Goal: Task Accomplishment & Management: Manage account settings

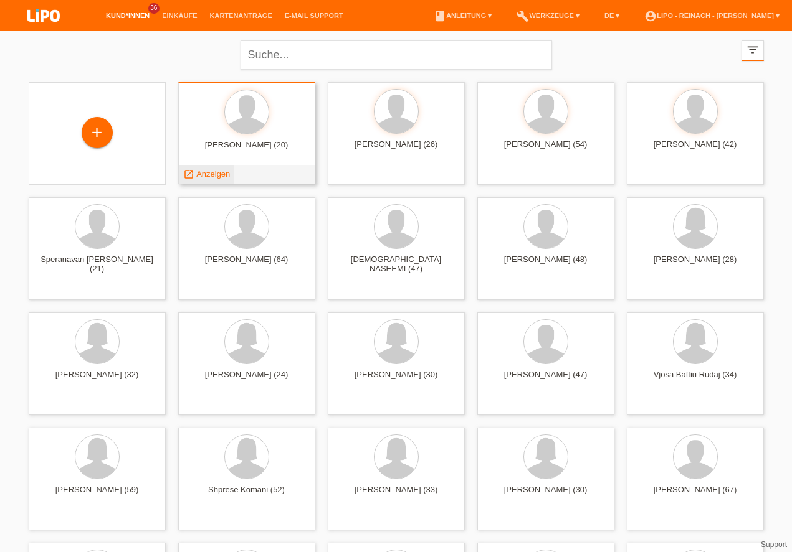
click at [215, 175] on span "Anzeigen" at bounding box center [213, 173] width 34 height 9
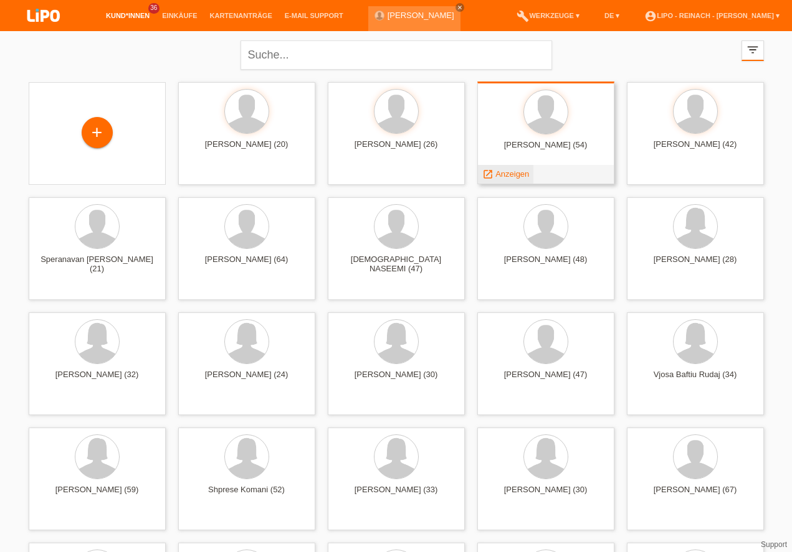
click at [512, 176] on span "Anzeigen" at bounding box center [512, 173] width 34 height 9
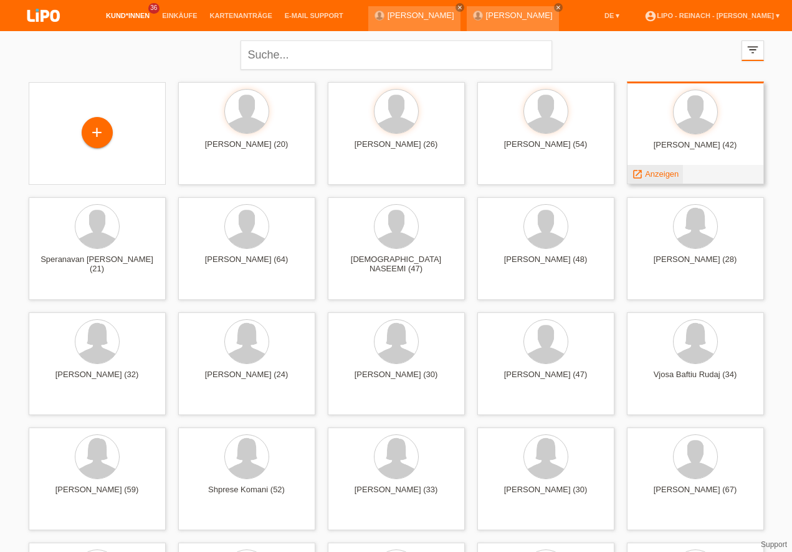
click at [654, 176] on span "Anzeigen" at bounding box center [662, 173] width 34 height 9
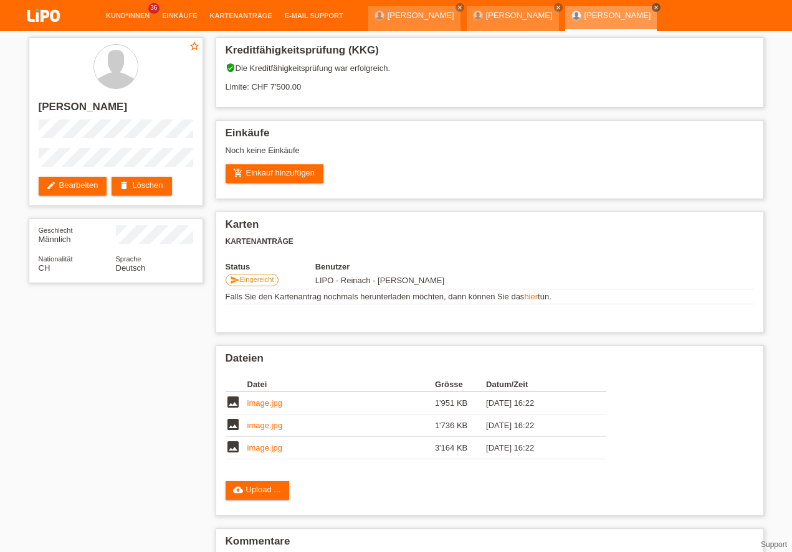
click at [653, 4] on icon "close" at bounding box center [656, 7] width 6 height 6
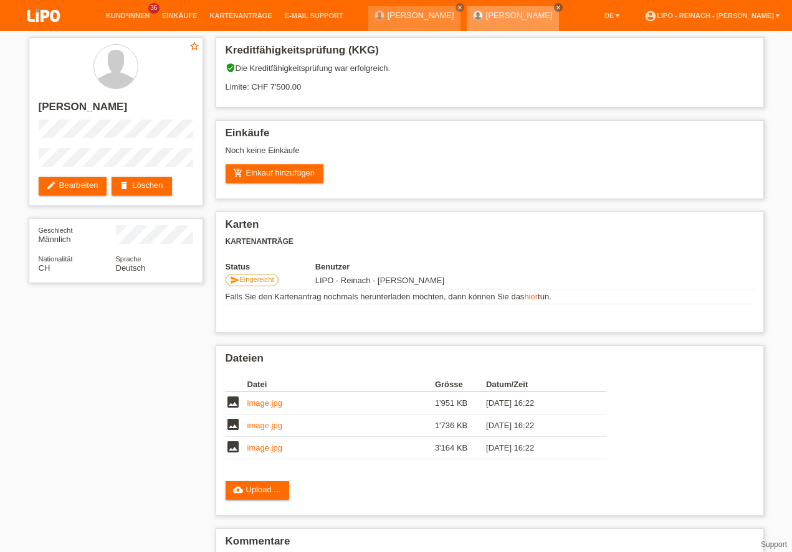
click at [561, 6] on icon "close" at bounding box center [558, 7] width 6 height 6
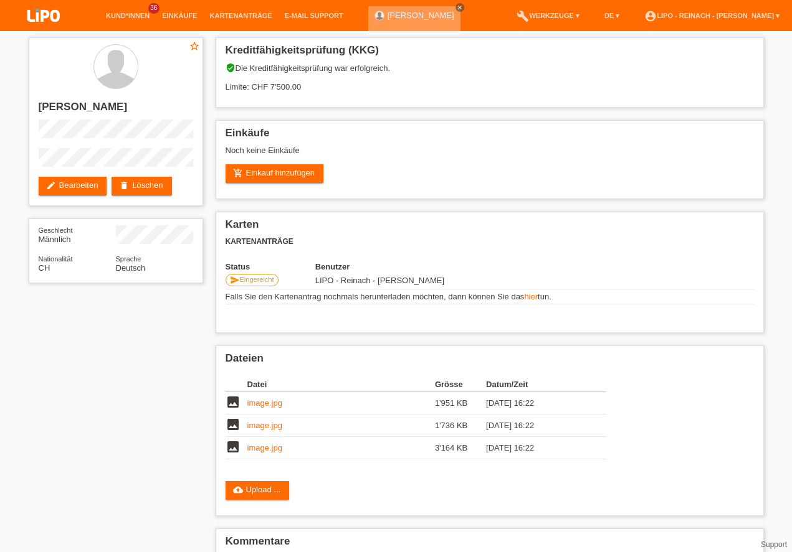
click at [456, 5] on icon "close" at bounding box center [459, 7] width 6 height 6
click at [709, 16] on link "account_circle LIPO - Reinach - [PERSON_NAME] ▾" at bounding box center [712, 15] width 148 height 7
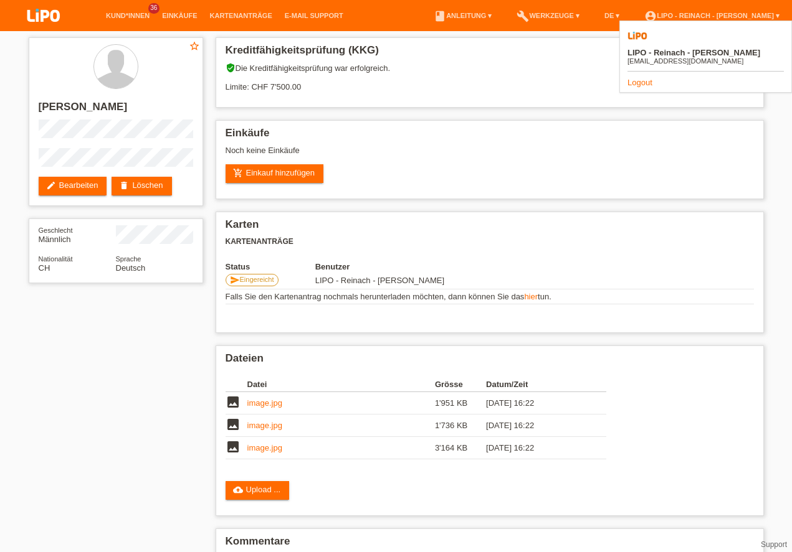
click at [632, 78] on link "Logout" at bounding box center [639, 82] width 25 height 9
